Goal: Transaction & Acquisition: Purchase product/service

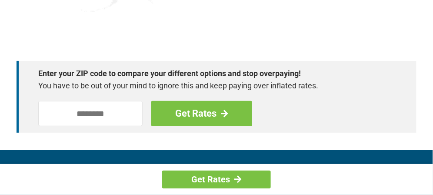
scroll to position [1276, 0]
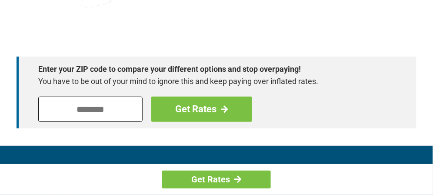
click at [82, 108] on input "tel" at bounding box center [90, 109] width 104 height 25
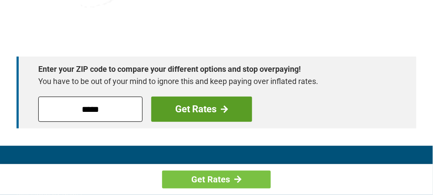
type input "*****"
click at [200, 115] on link "Get Rates" at bounding box center [201, 109] width 101 height 25
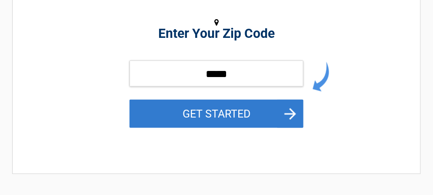
click at [219, 114] on button "GET STARTED" at bounding box center [217, 114] width 174 height 28
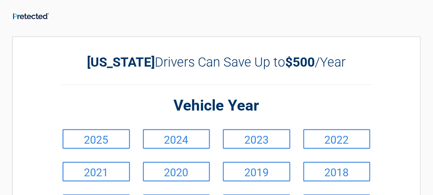
scroll to position [1, 0]
